Goal: Check status: Check status

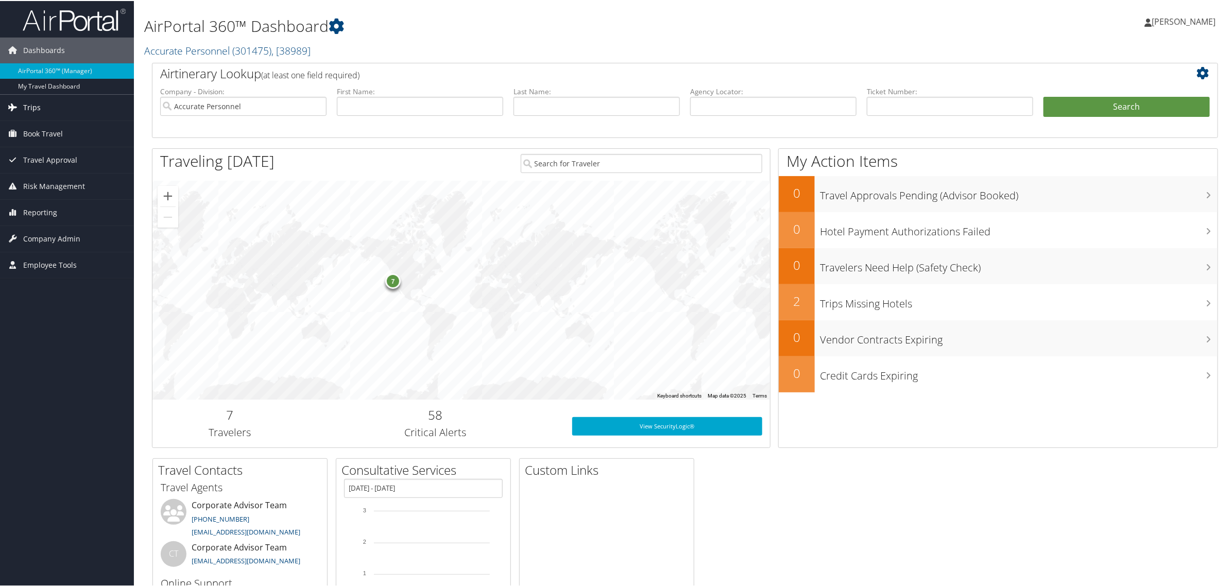
click at [40, 103] on link "Trips" at bounding box center [67, 107] width 134 height 26
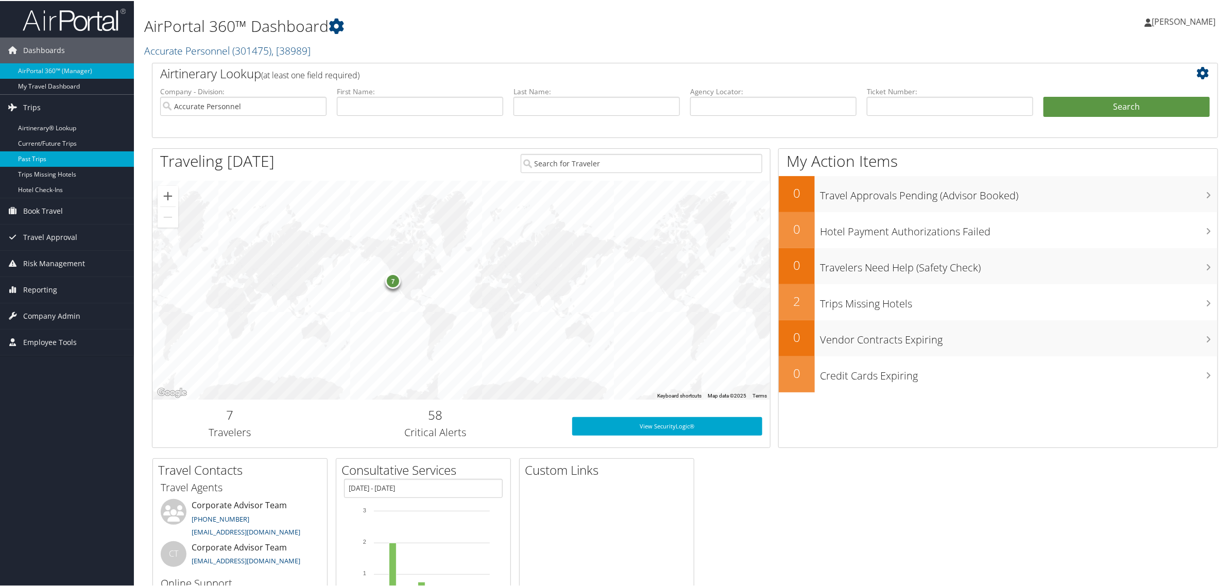
click at [37, 158] on link "Past Trips" at bounding box center [67, 157] width 134 height 15
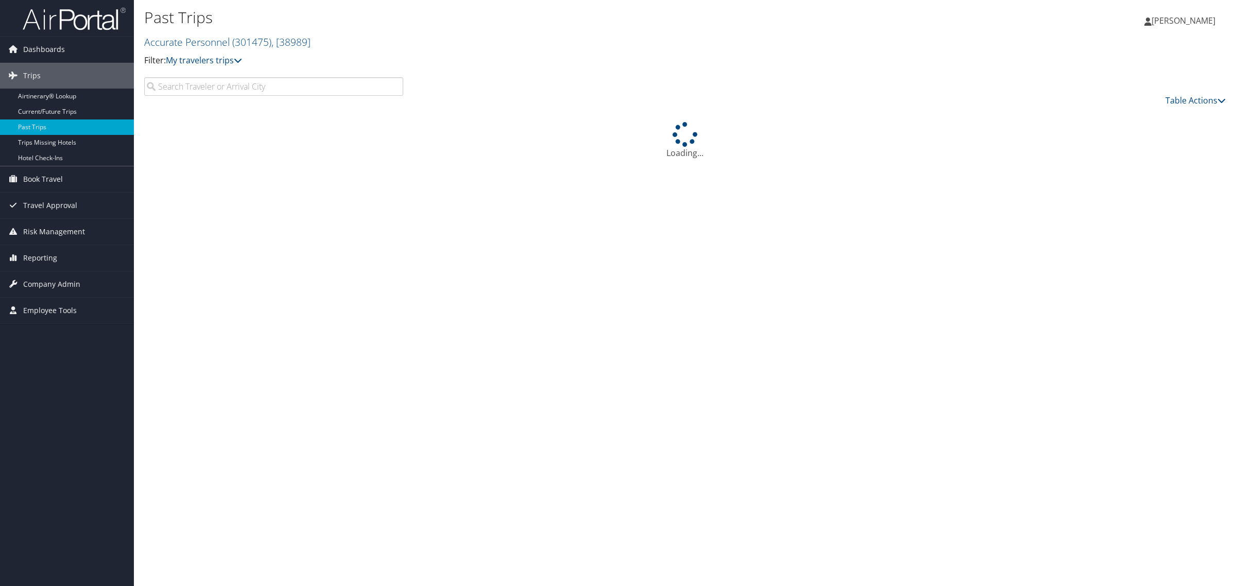
click at [228, 84] on input "search" at bounding box center [273, 86] width 259 height 19
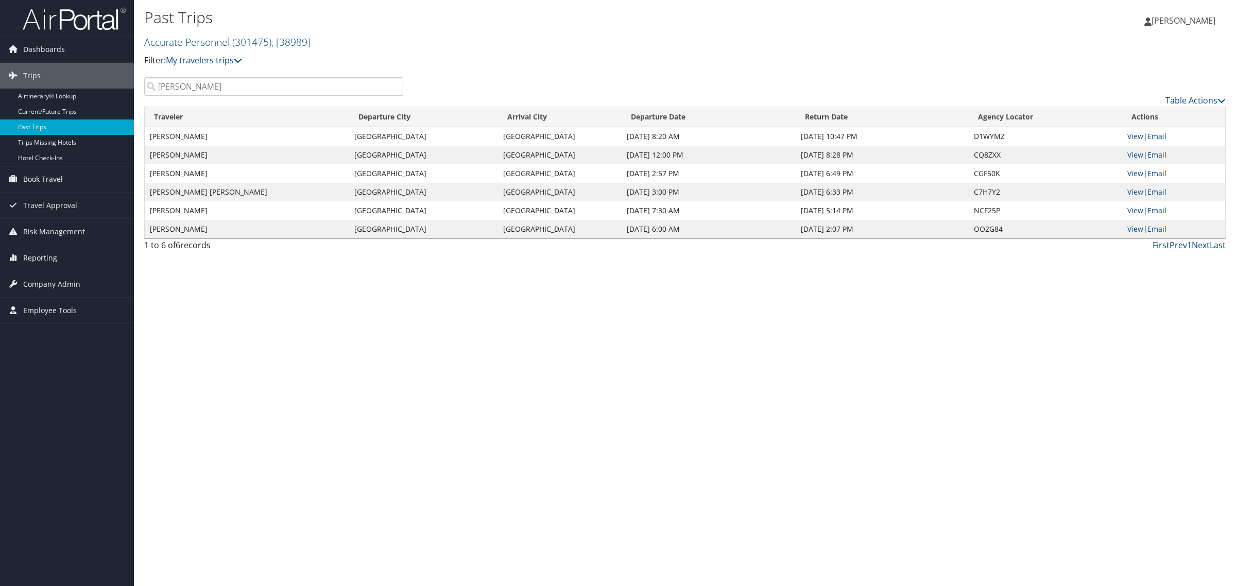
type input "Armando Rivera"
click at [622, 292] on div "Past Trips Accurate Personnel ( 301475 ) , [ 38989 ] Filter: My travelers trips…" at bounding box center [685, 293] width 1102 height 586
drag, startPoint x: 625, startPoint y: 132, endPoint x: 878, endPoint y: 134, distance: 253.3
click at [878, 134] on tr "ARMANDO RIVERACONCEPCION Hartford Richmond Aug 17, 2025 8:20 AM Aug 19, 2025 10…" at bounding box center [685, 136] width 1080 height 19
click at [734, 91] on div "Table Actions" at bounding box center [822, 91] width 823 height 29
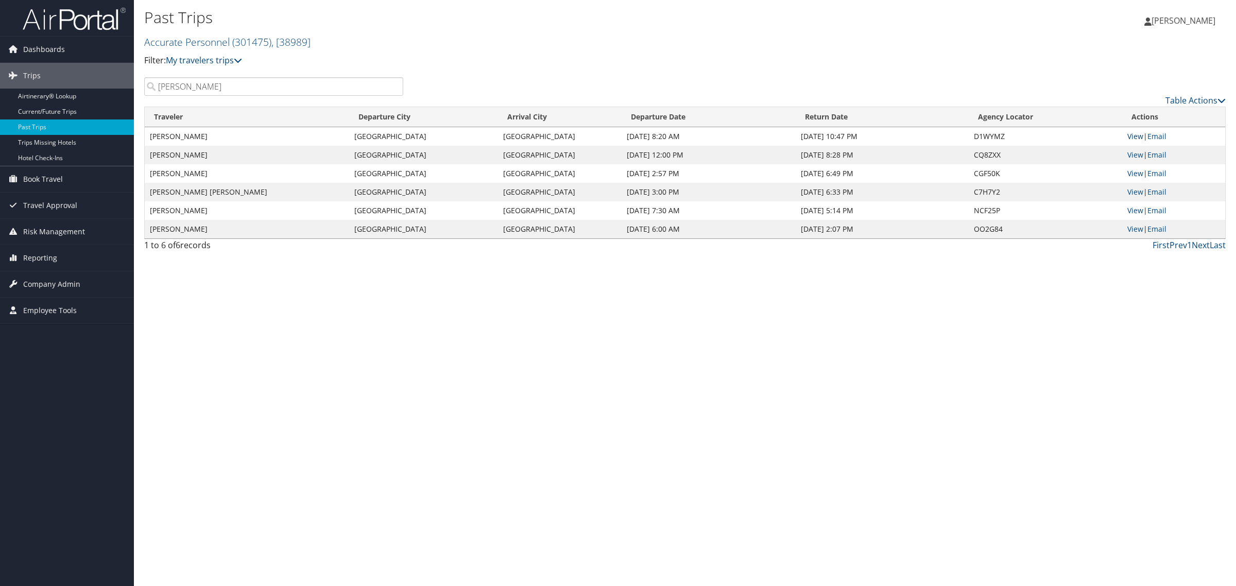
click at [1140, 138] on link "View" at bounding box center [1135, 136] width 16 height 10
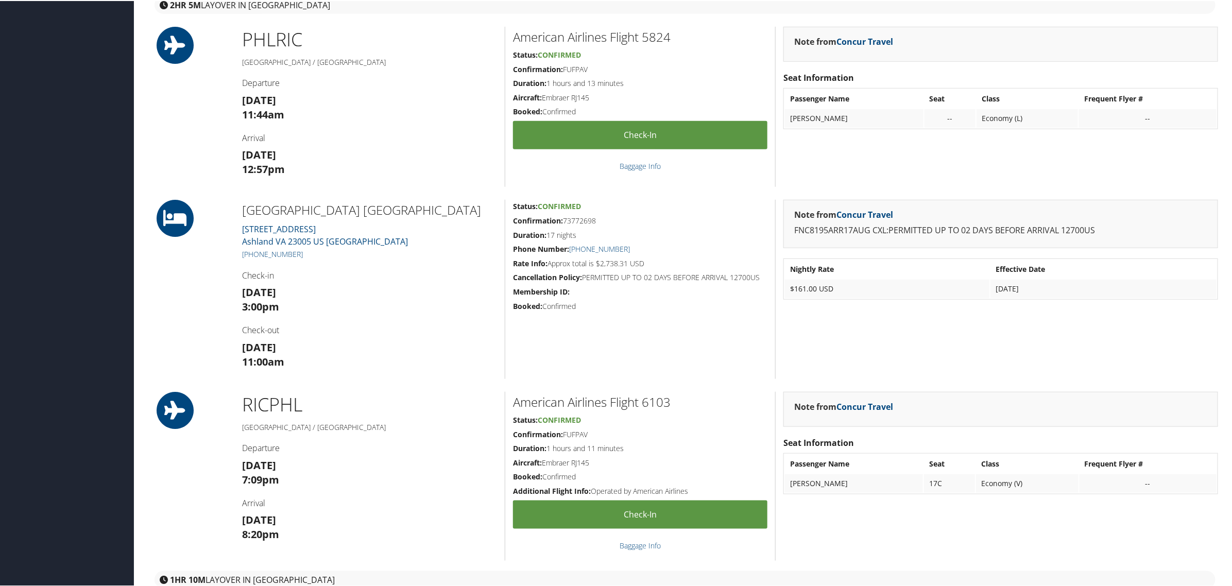
scroll to position [331, 0]
